Goal: Browse casually: Explore the website without a specific task or goal

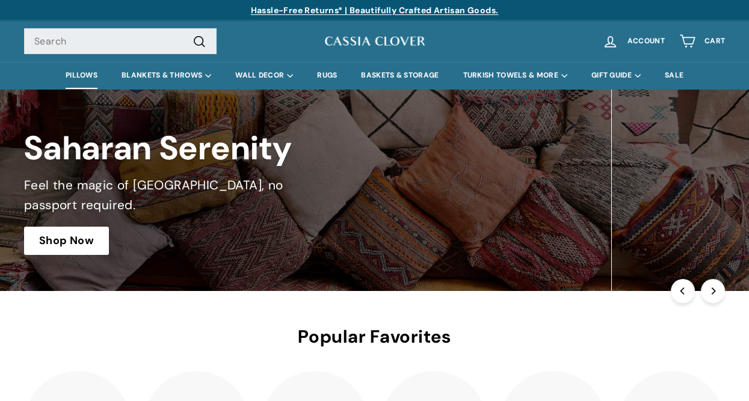
click at [75, 79] on link "PILLOWS" at bounding box center [82, 75] width 56 height 27
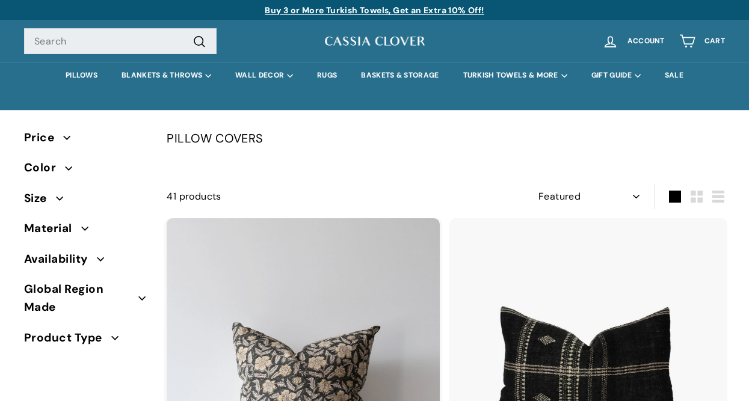
select select "manual"
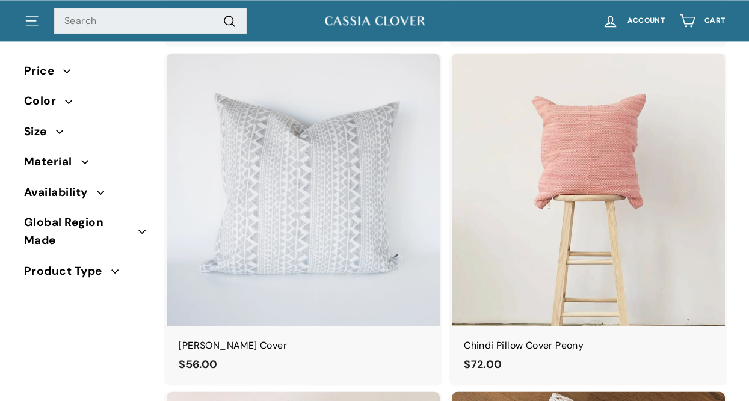
scroll to position [2888, 0]
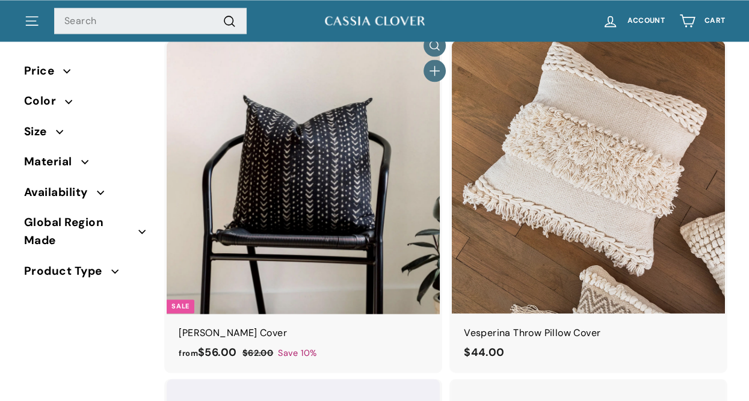
click at [333, 192] on img at bounding box center [303, 176] width 273 height 273
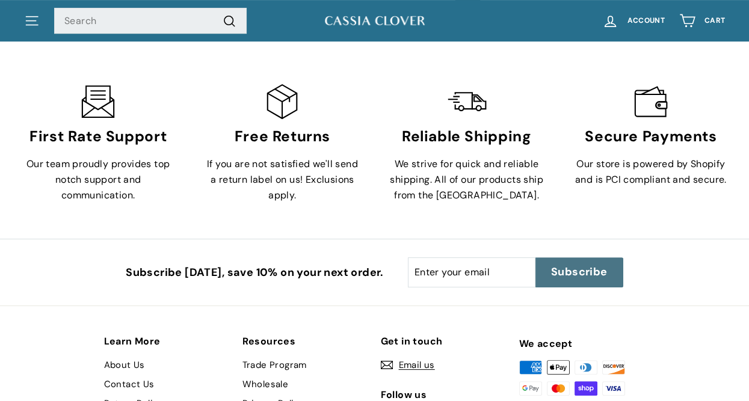
scroll to position [6748, 0]
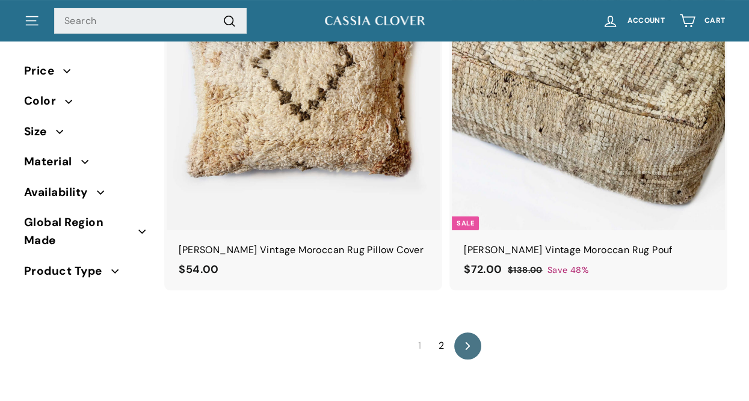
click at [441, 336] on link "2" at bounding box center [441, 345] width 20 height 19
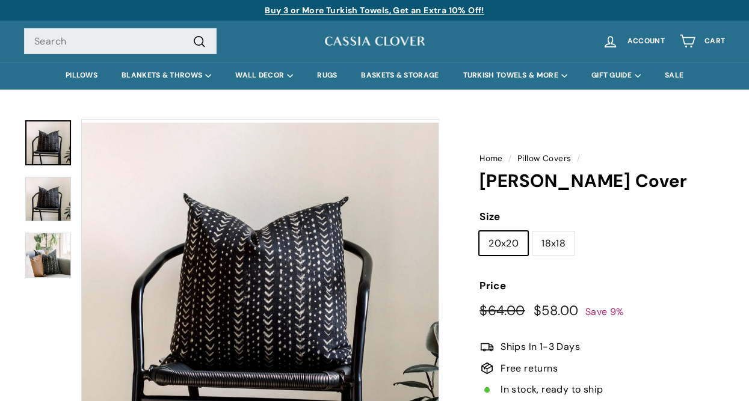
click at [217, 286] on button "Zoom" at bounding box center [260, 298] width 357 height 357
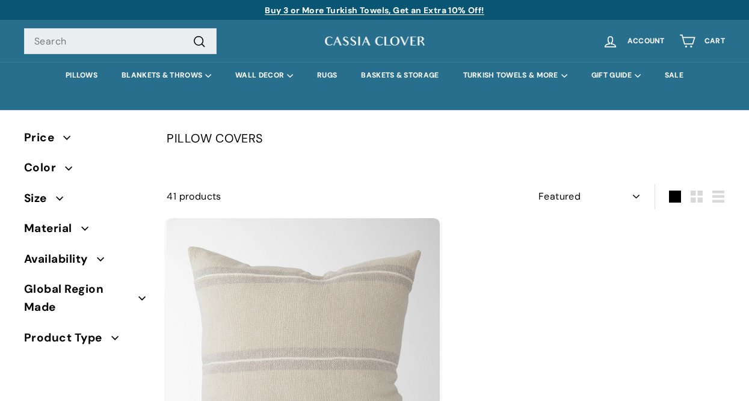
select select "manual"
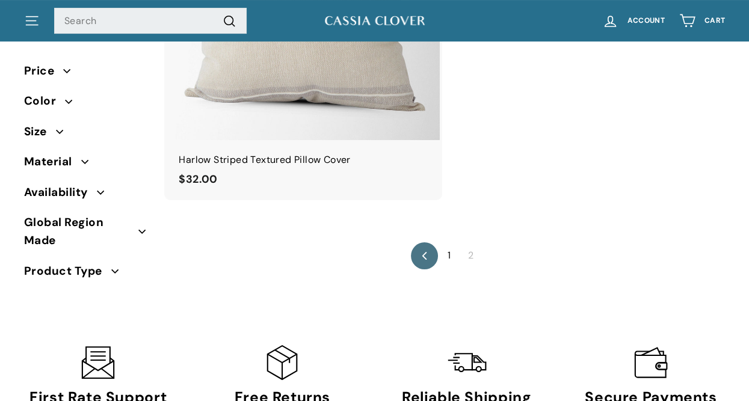
click at [28, 26] on icon ". . ." at bounding box center [32, 21] width 16 height 16
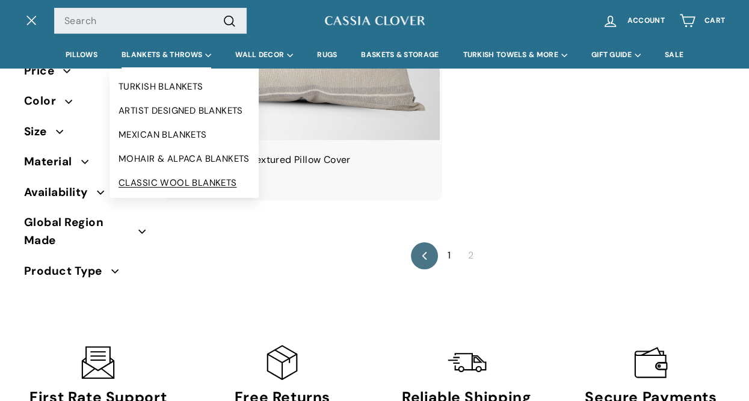
click at [159, 177] on link "CLASSIC WOOL BLANKETS" at bounding box center [183, 183] width 149 height 24
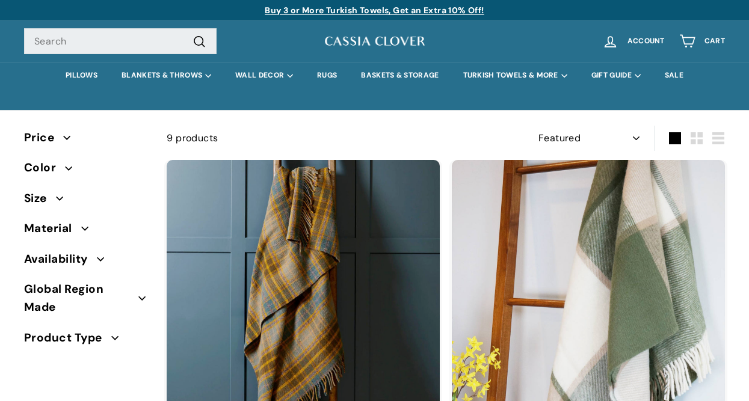
select select "manual"
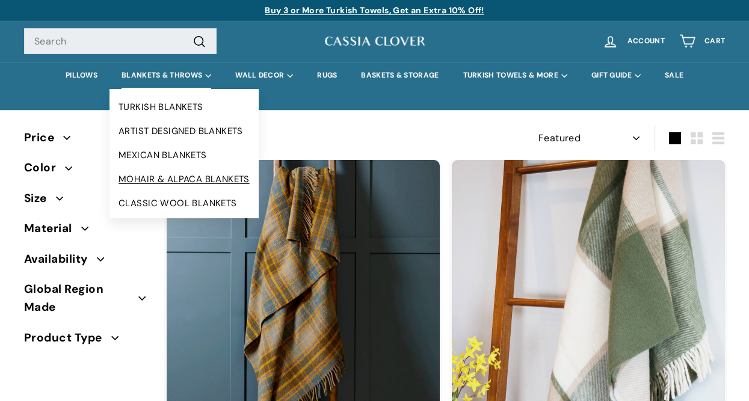
click at [161, 183] on link "MOHAIR & ALPACA BLANKETS" at bounding box center [183, 179] width 149 height 24
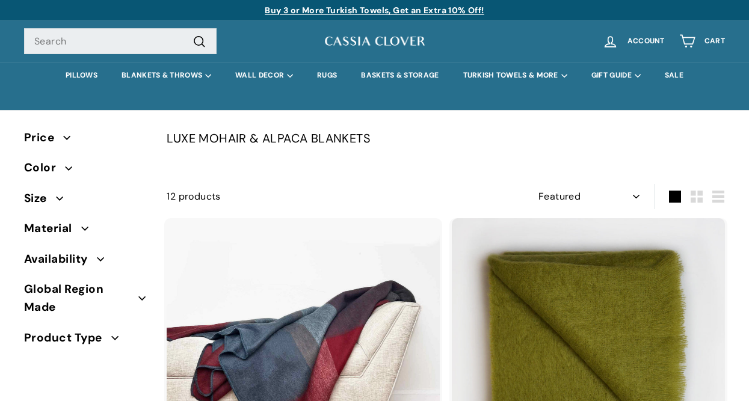
select select "manual"
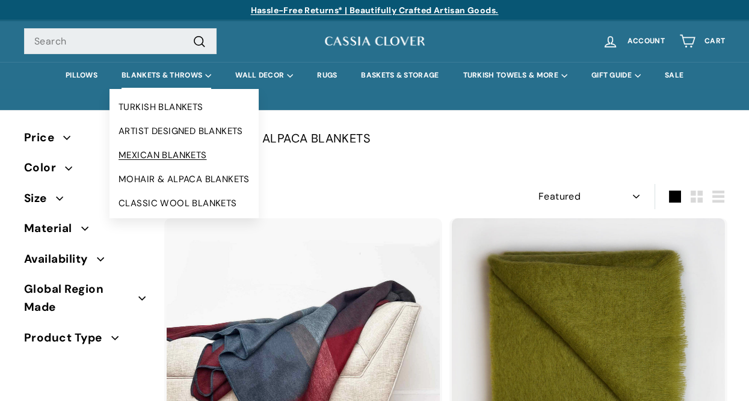
click at [150, 154] on link "MEXICAN BLANKETS" at bounding box center [183, 155] width 149 height 24
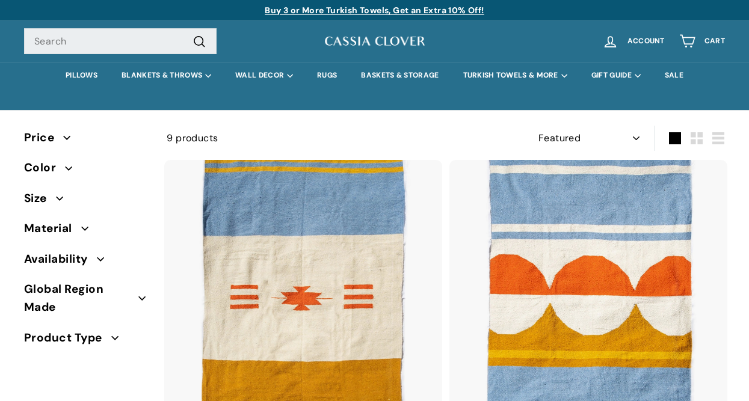
select select "manual"
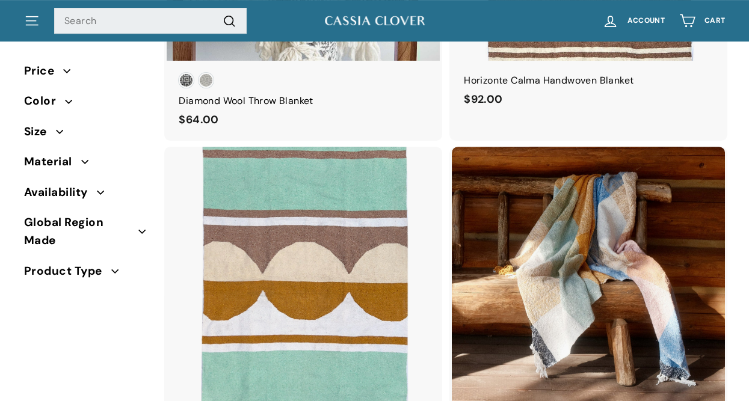
scroll to position [9, 0]
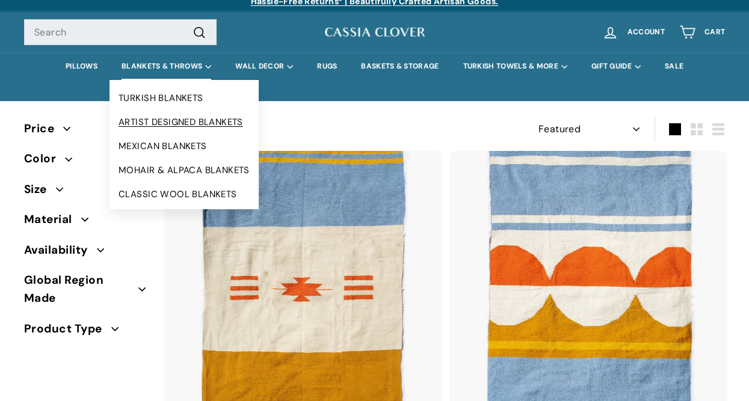
click at [149, 125] on link "ARTIST DESIGNED BLANKETS" at bounding box center [183, 122] width 149 height 24
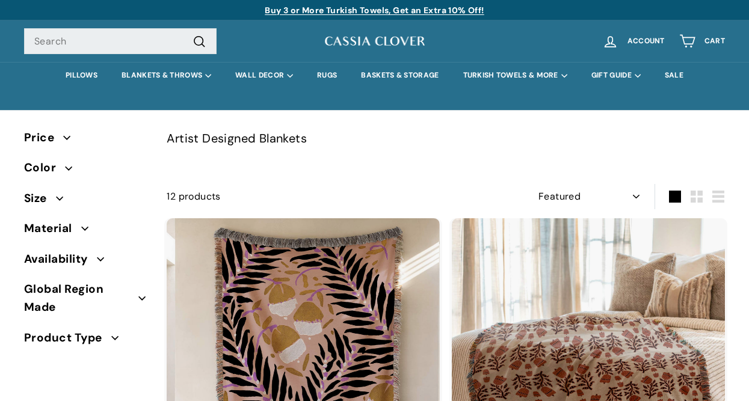
select select "manual"
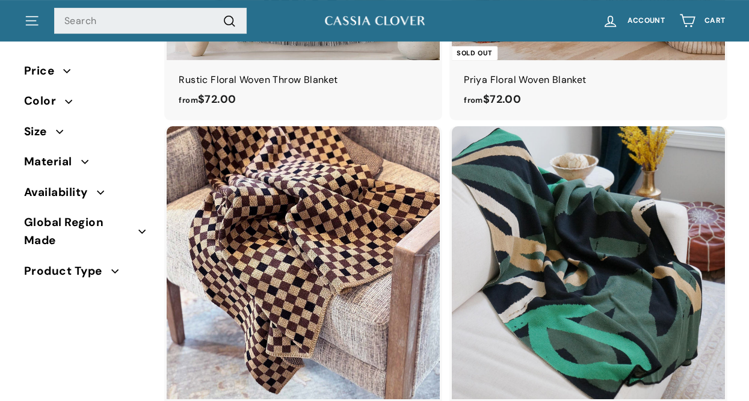
scroll to position [471, 0]
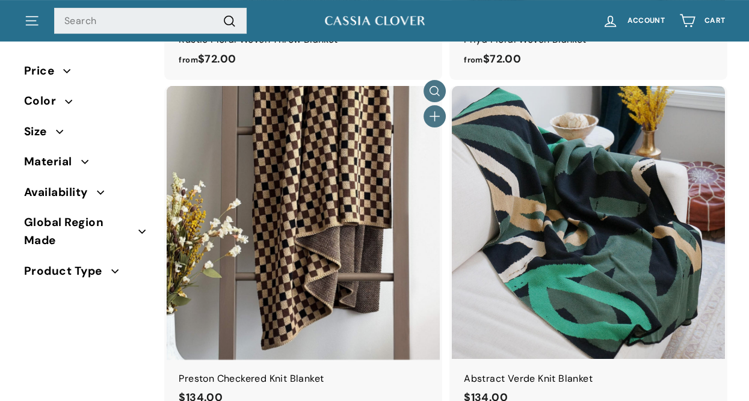
click at [272, 223] on img at bounding box center [303, 222] width 273 height 273
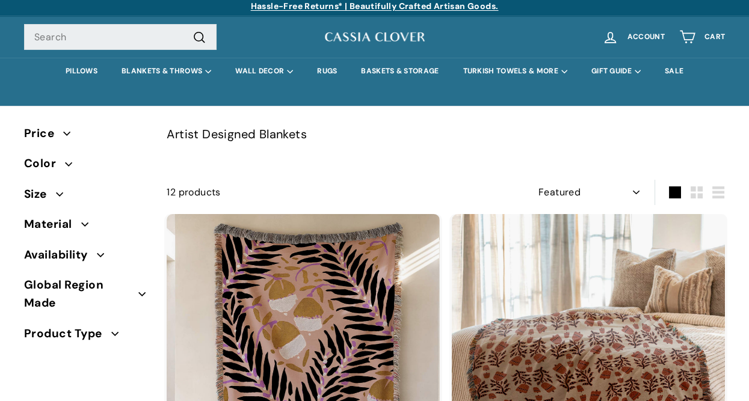
scroll to position [0, 0]
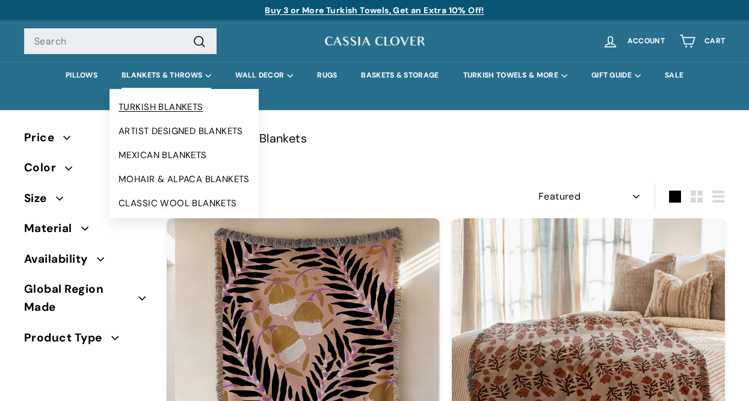
click at [143, 105] on link "TURKISH BLANKETS" at bounding box center [183, 107] width 149 height 24
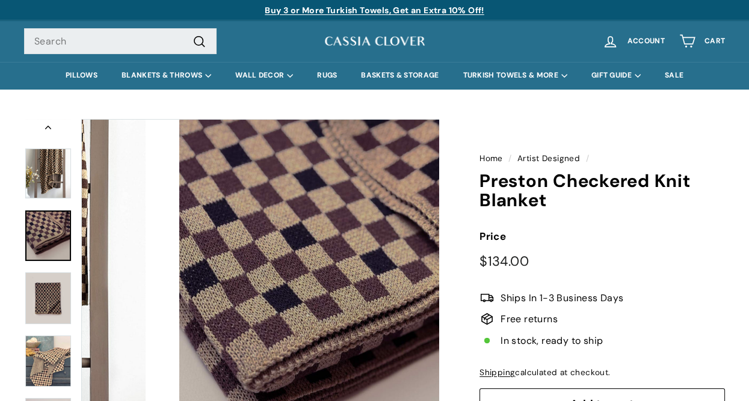
click at [58, 266] on div at bounding box center [48, 298] width 48 height 358
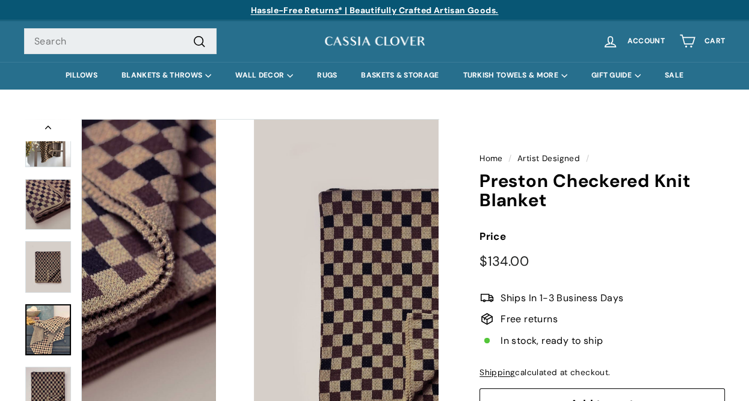
scroll to position [75, 0]
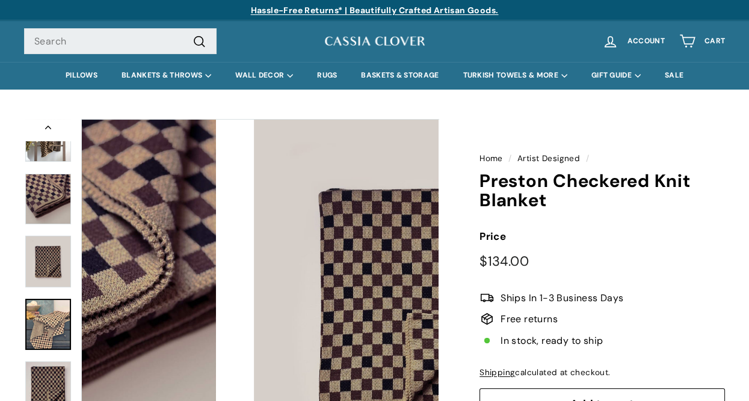
click at [51, 337] on img at bounding box center [48, 324] width 46 height 51
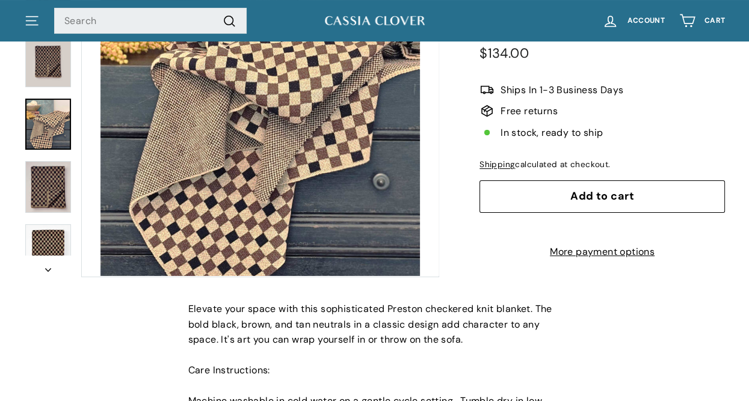
scroll to position [144, 0]
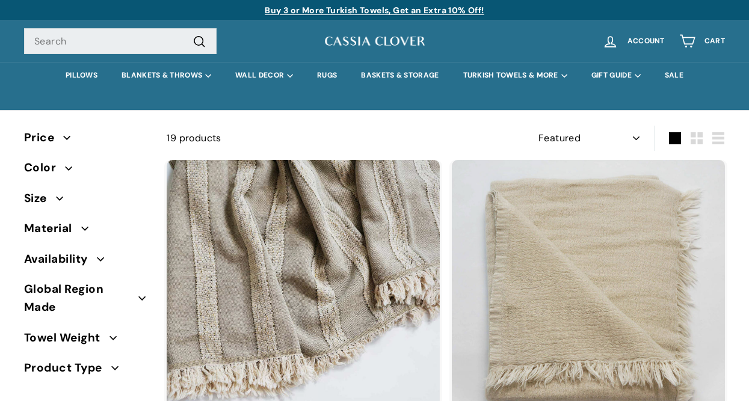
select select "manual"
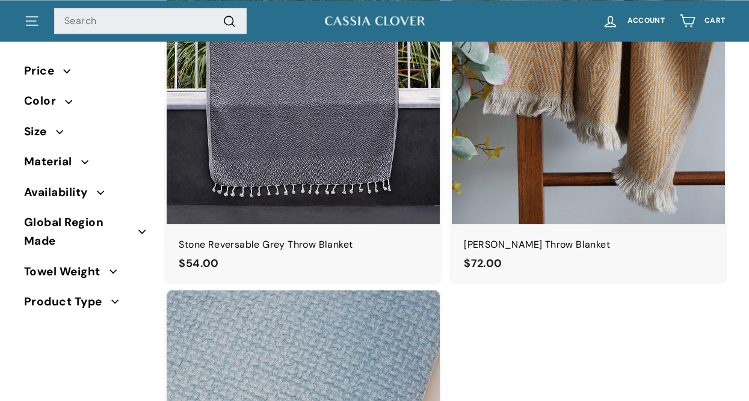
scroll to position [2649, 0]
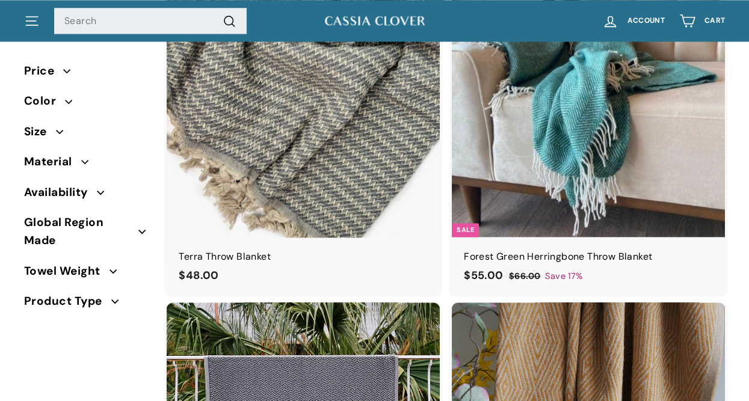
click at [285, 163] on img at bounding box center [303, 100] width 273 height 273
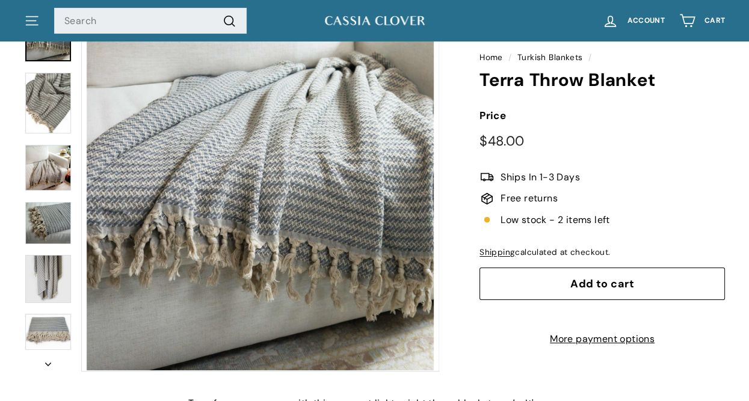
scroll to position [66, 0]
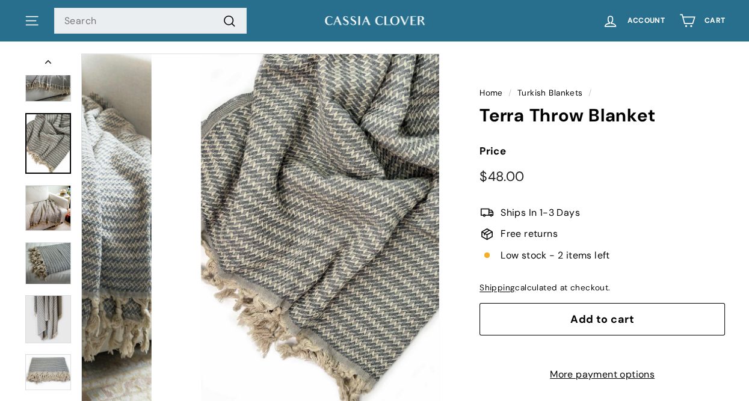
click at [59, 135] on img at bounding box center [48, 143] width 46 height 61
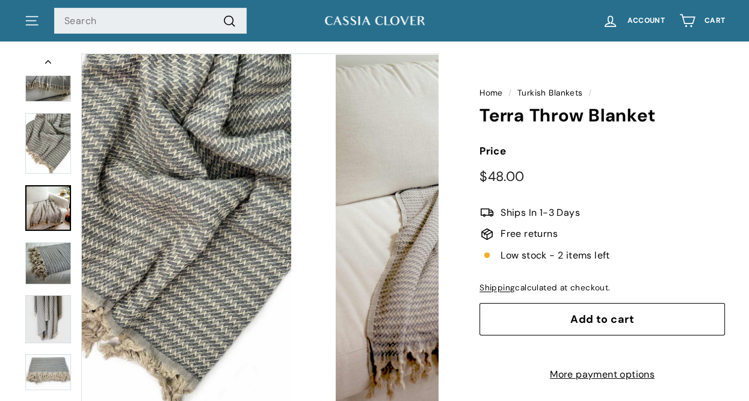
click at [43, 214] on img at bounding box center [48, 207] width 46 height 45
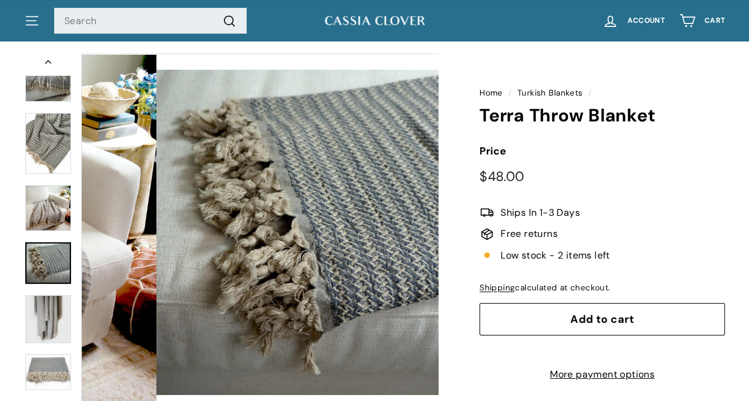
click at [44, 253] on img at bounding box center [48, 263] width 46 height 42
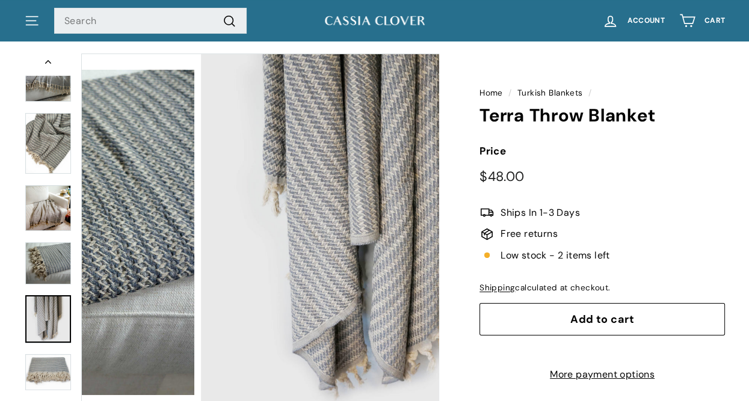
click at [48, 313] on img at bounding box center [48, 319] width 46 height 48
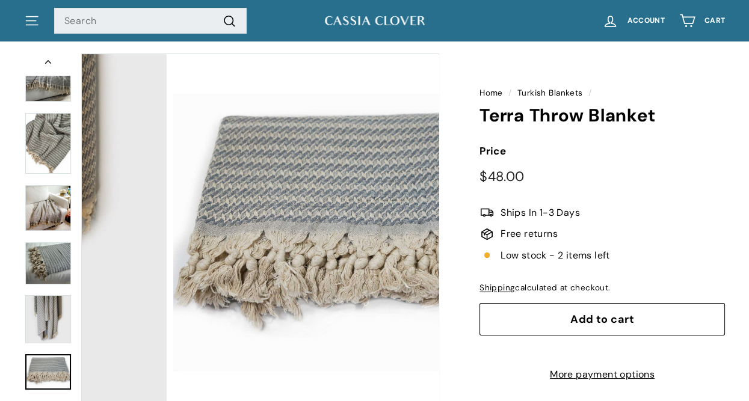
click at [53, 376] on img at bounding box center [48, 371] width 46 height 35
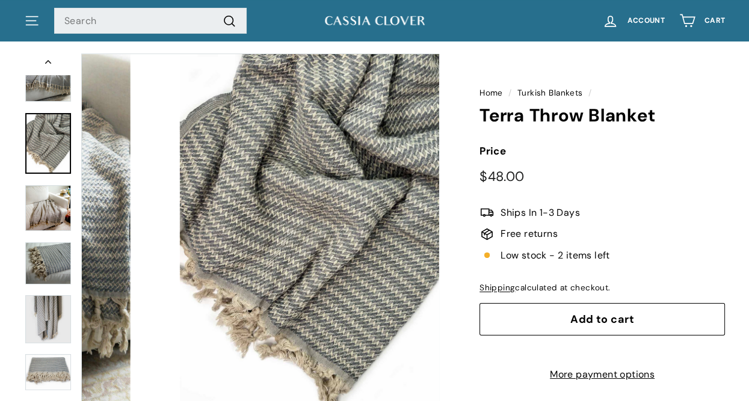
click at [56, 156] on img at bounding box center [48, 143] width 46 height 61
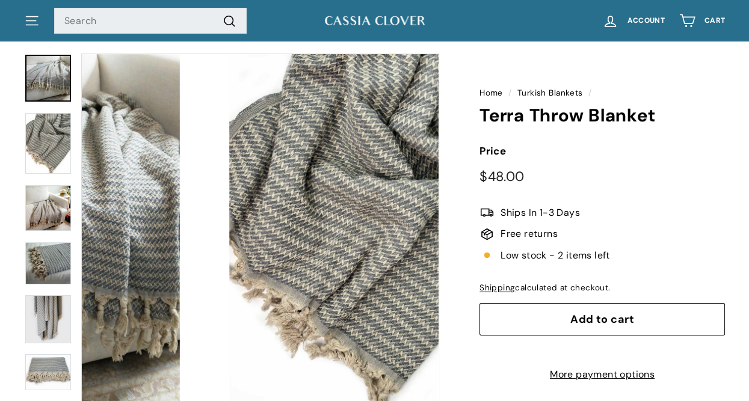
click at [59, 88] on img at bounding box center [48, 78] width 46 height 47
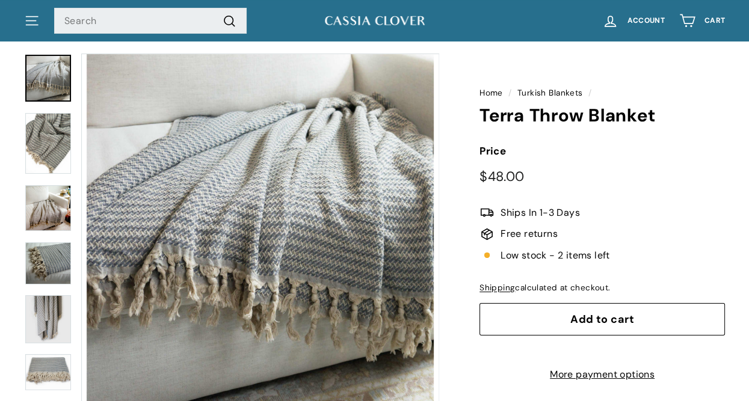
click at [47, 81] on link at bounding box center [48, 78] width 46 height 47
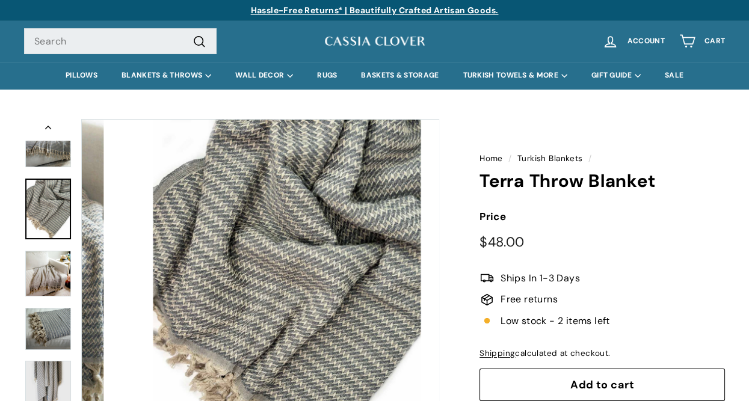
click at [43, 220] on img at bounding box center [48, 209] width 46 height 61
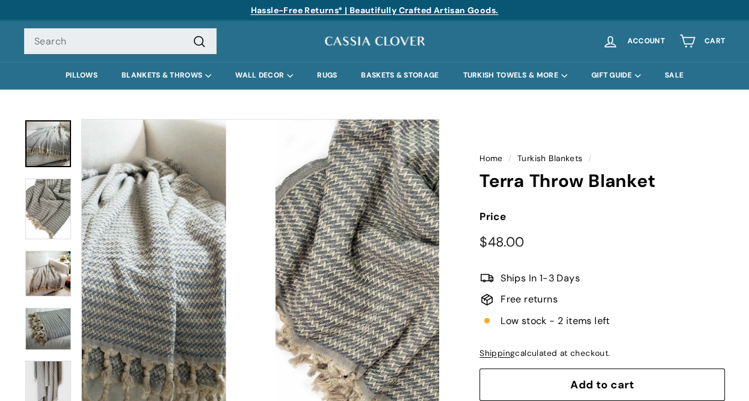
click at [44, 156] on img at bounding box center [48, 143] width 46 height 47
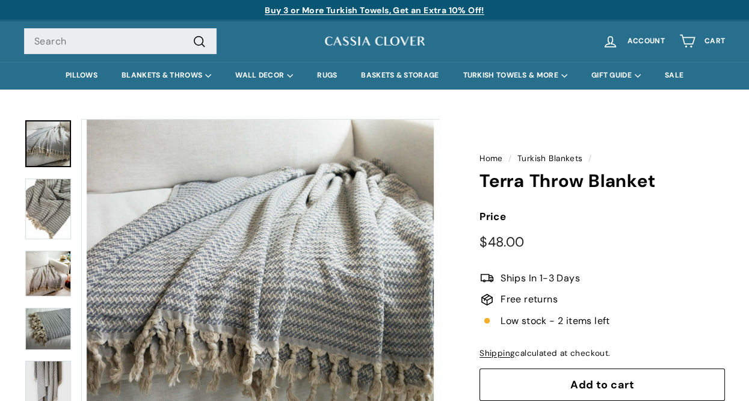
click at [230, 244] on button "Zoom" at bounding box center [260, 298] width 357 height 357
